Goal: Task Accomplishment & Management: Manage account settings

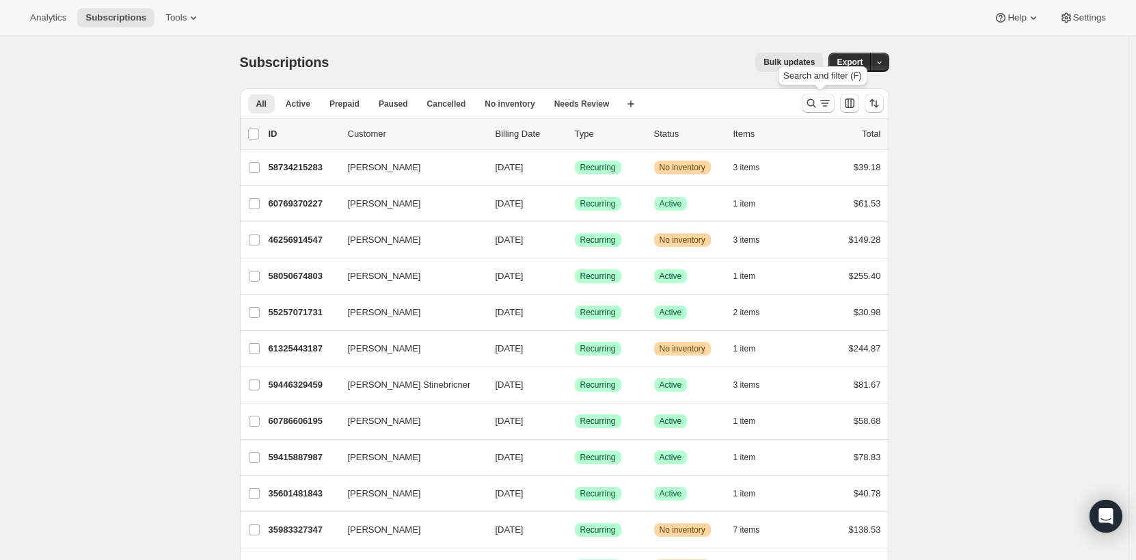
click at [827, 97] on icon "Search and filter results" at bounding box center [826, 103] width 14 height 14
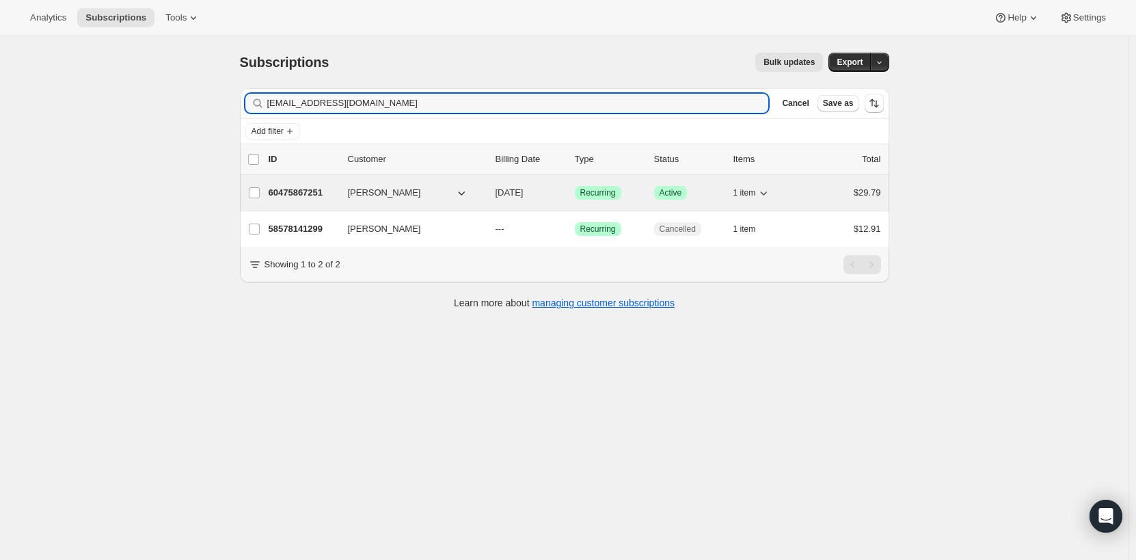
type input "[EMAIL_ADDRESS][DOMAIN_NAME]"
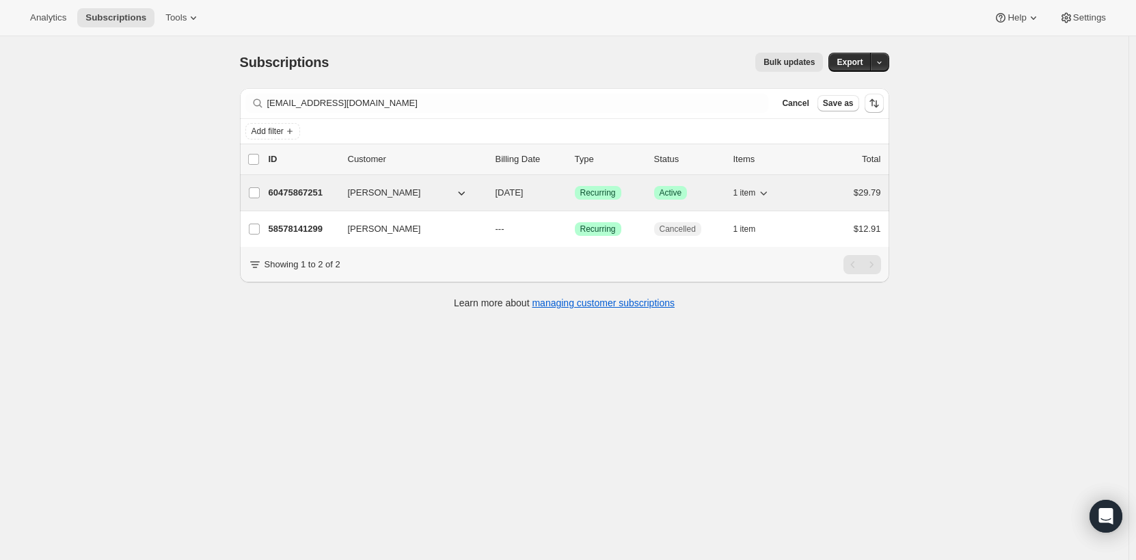
click at [405, 193] on span "[PERSON_NAME]" at bounding box center [384, 193] width 73 height 14
click at [754, 197] on span "1 item" at bounding box center [745, 192] width 23 height 11
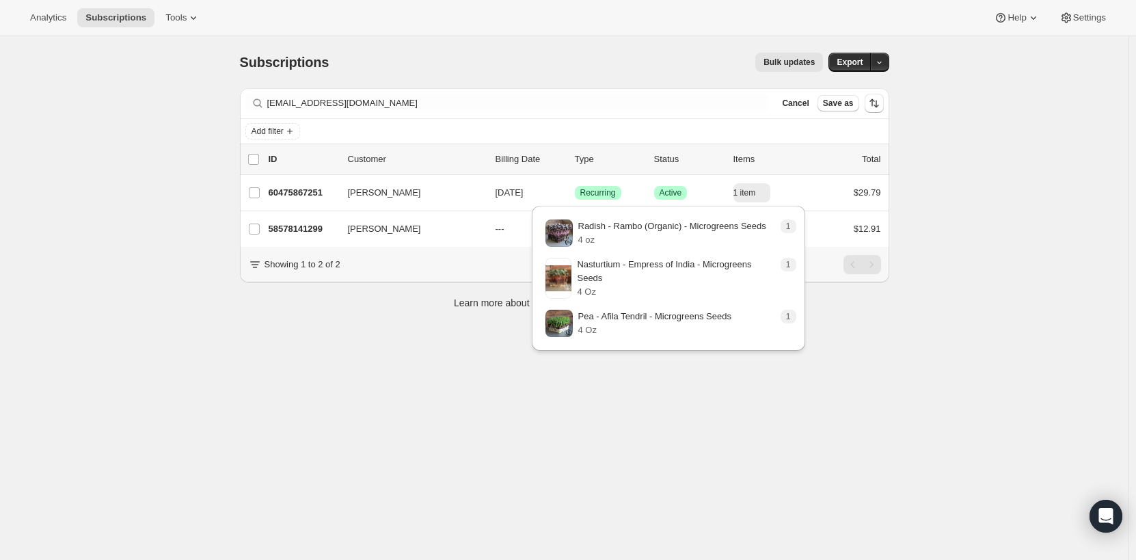
click at [469, 341] on div "Subscriptions. This page is ready Subscriptions Bulk updates More actions Bulk …" at bounding box center [564, 316] width 1129 height 560
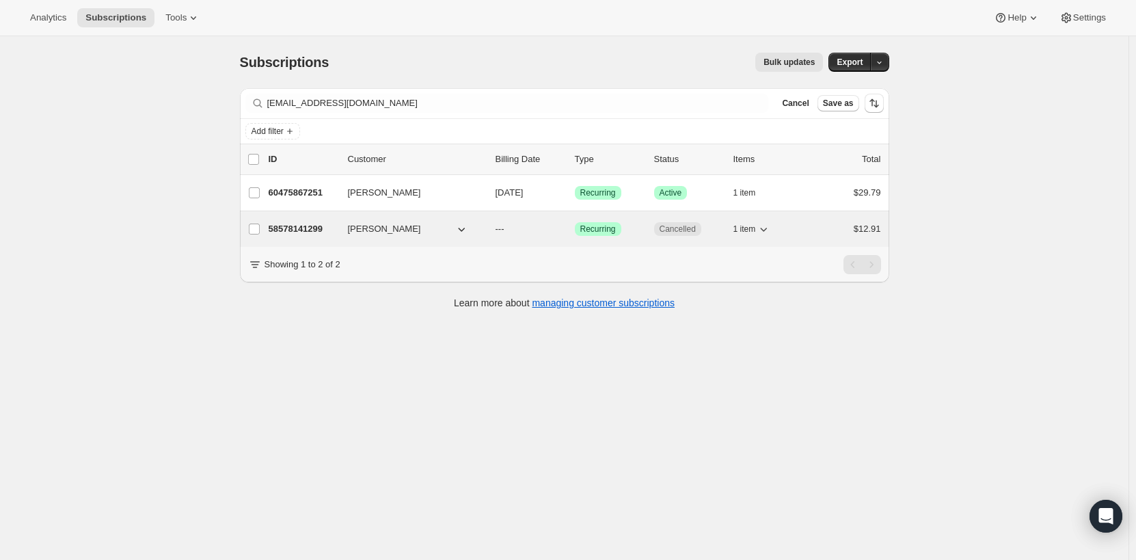
click at [771, 230] on icon "button" at bounding box center [764, 229] width 14 height 14
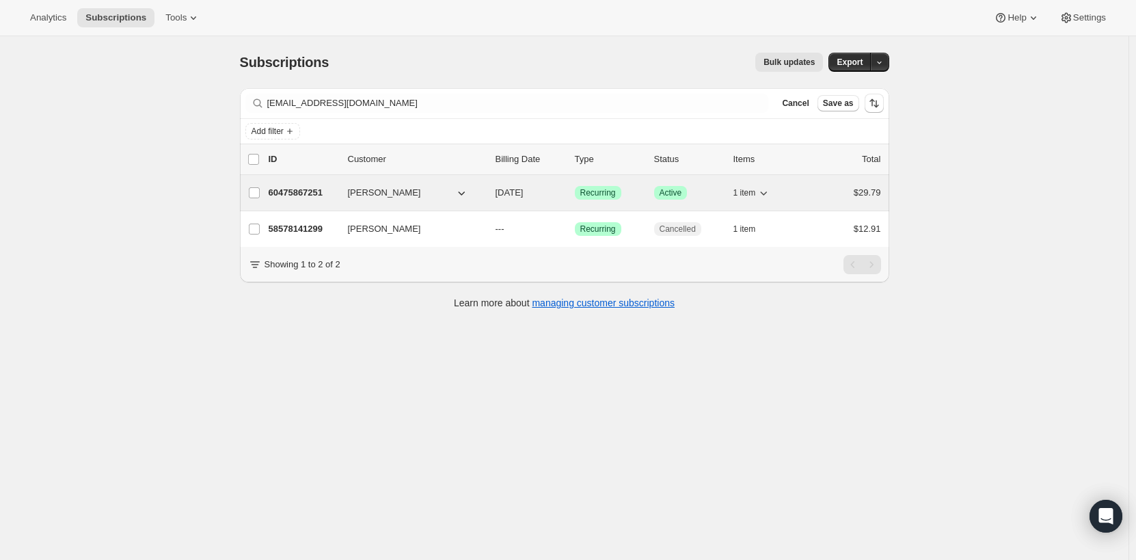
click at [298, 198] on p "60475867251" at bounding box center [303, 193] width 68 height 14
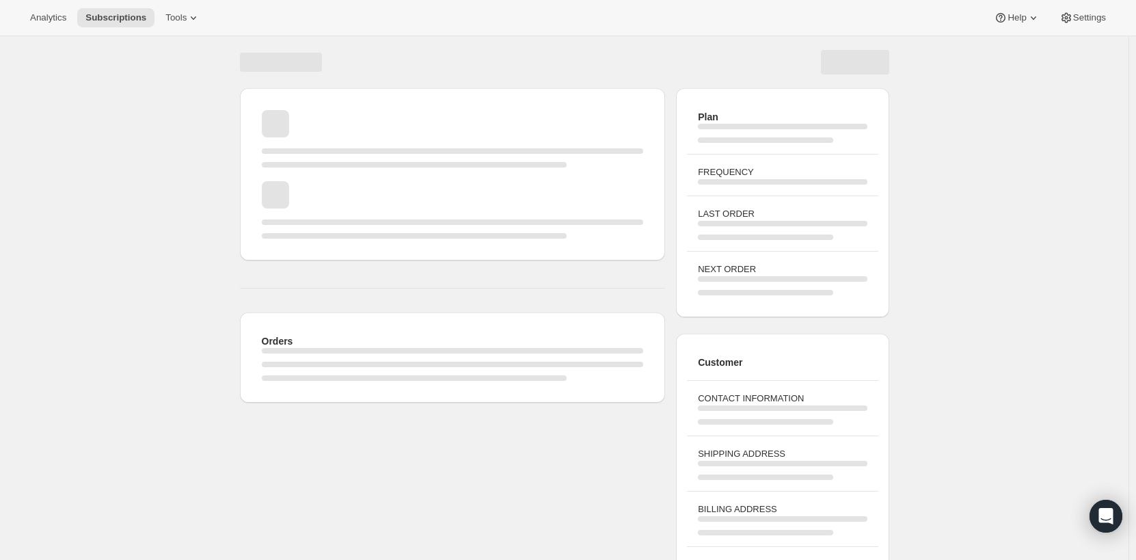
click at [297, 194] on div "Page loading" at bounding box center [453, 209] width 382 height 57
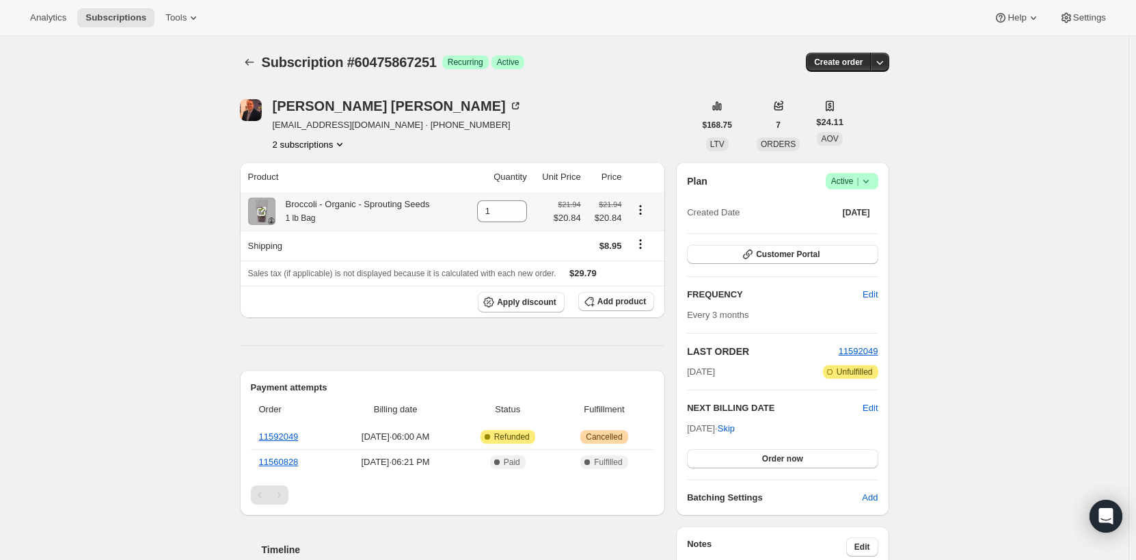
click at [644, 212] on icon "Product actions" at bounding box center [641, 210] width 14 height 14
click at [642, 210] on icon "Product actions" at bounding box center [641, 210] width 2 height 2
click at [647, 243] on icon "Shipping actions" at bounding box center [641, 244] width 14 height 14
click at [641, 247] on icon "Shipping actions" at bounding box center [641, 244] width 14 height 14
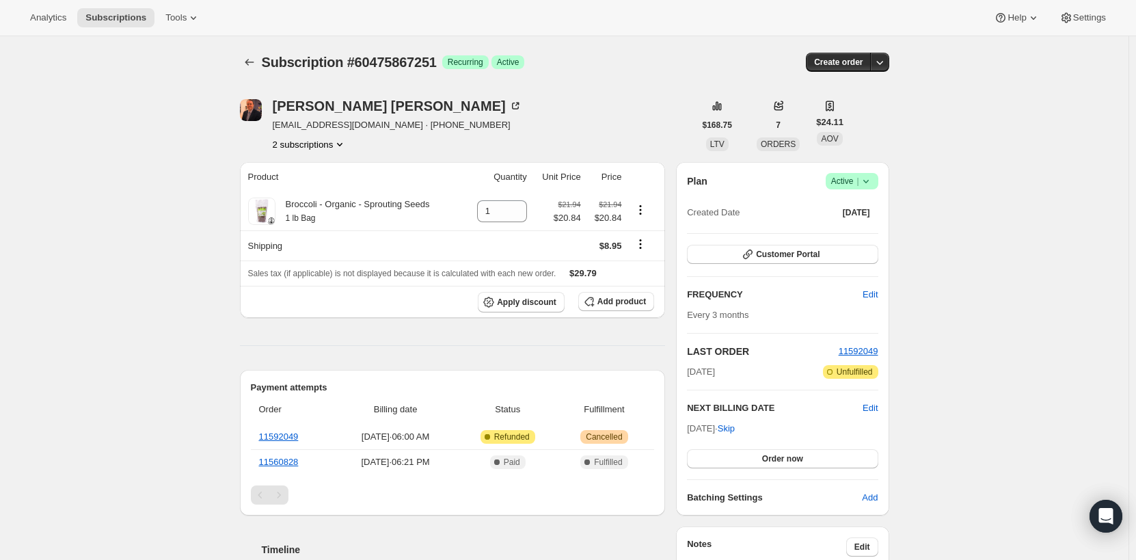
click at [878, 175] on span "Success Active |" at bounding box center [852, 181] width 53 height 16
click at [875, 235] on span "Cancel subscription" at bounding box center [856, 231] width 77 height 10
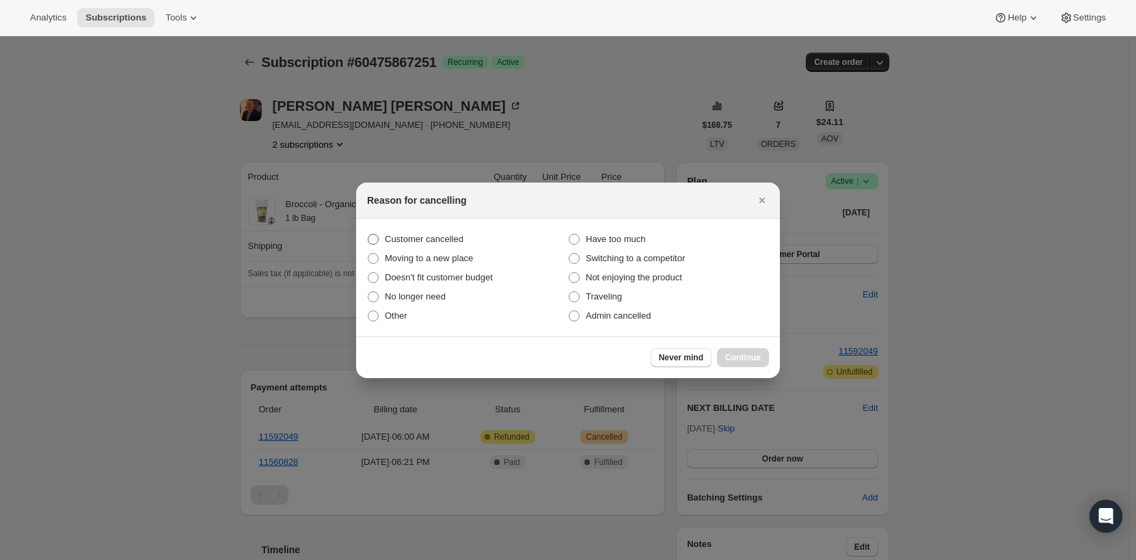
click at [435, 238] on span "Customer cancelled" at bounding box center [424, 239] width 79 height 10
click at [369, 235] on input "Customer cancelled" at bounding box center [368, 234] width 1 height 1
radio input "true"
click at [742, 356] on span "Continue" at bounding box center [744, 357] width 36 height 11
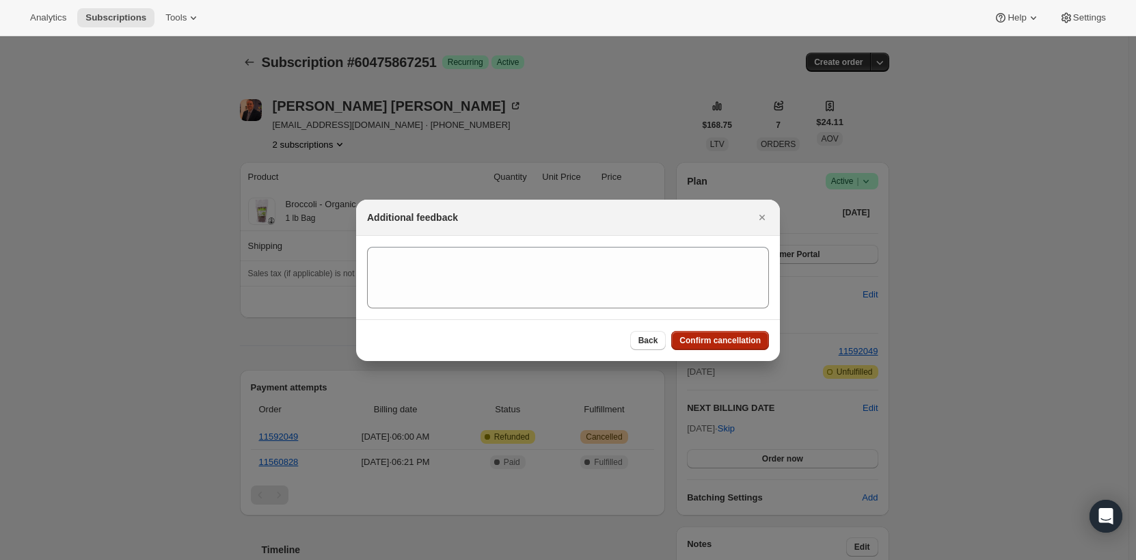
click at [736, 341] on span "Confirm cancellation" at bounding box center [720, 340] width 81 height 11
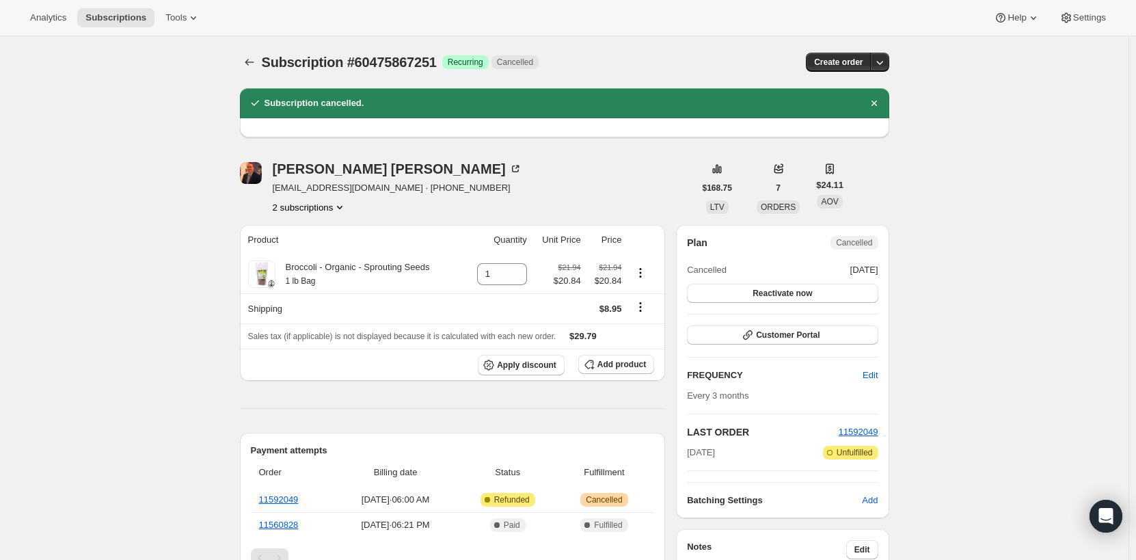
click at [330, 209] on button "2 subscriptions" at bounding box center [310, 207] width 75 height 14
